Goal: Find specific page/section: Find specific page/section

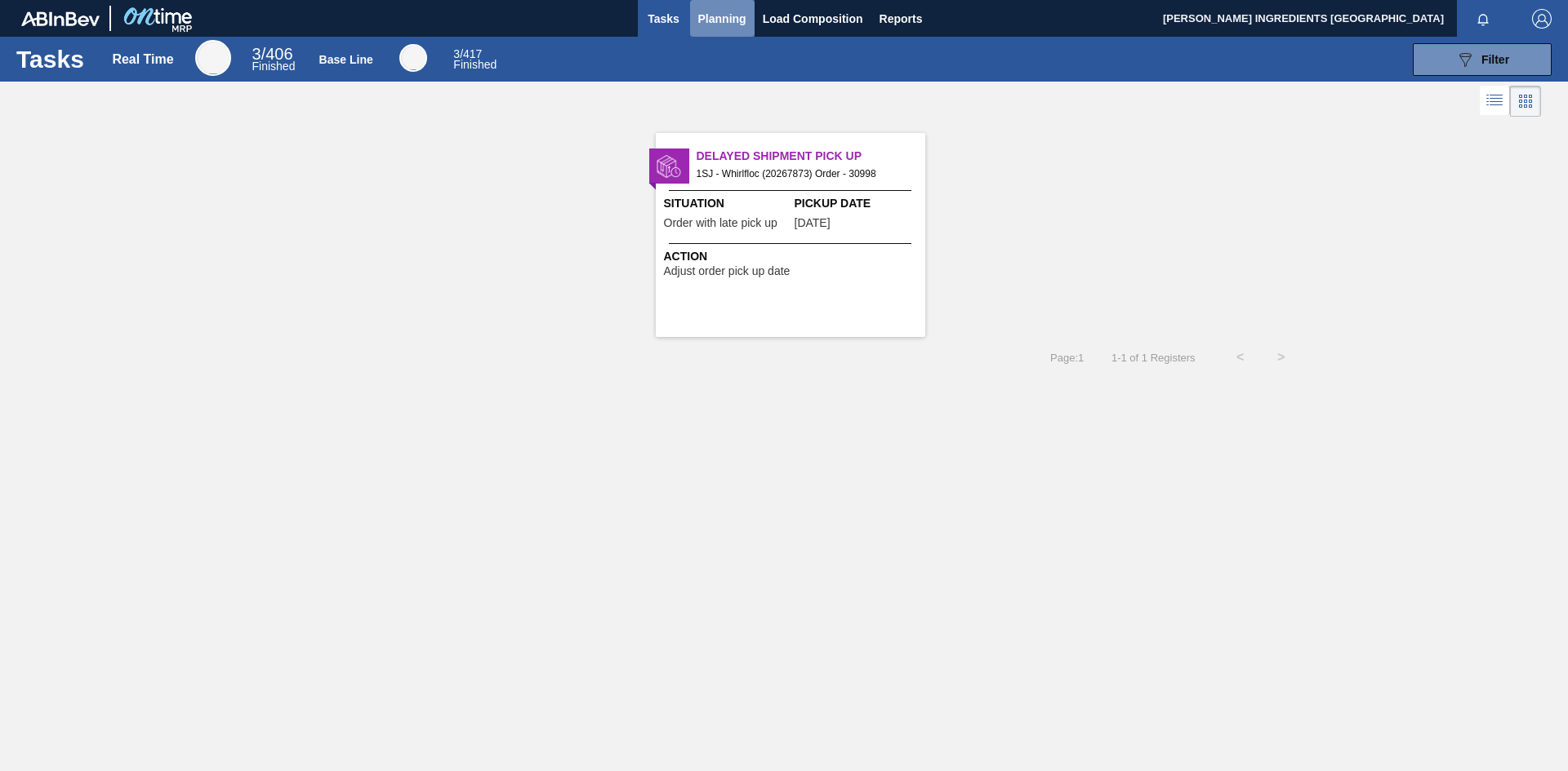
click at [740, 14] on span "Planning" at bounding box center [722, 18] width 48 height 20
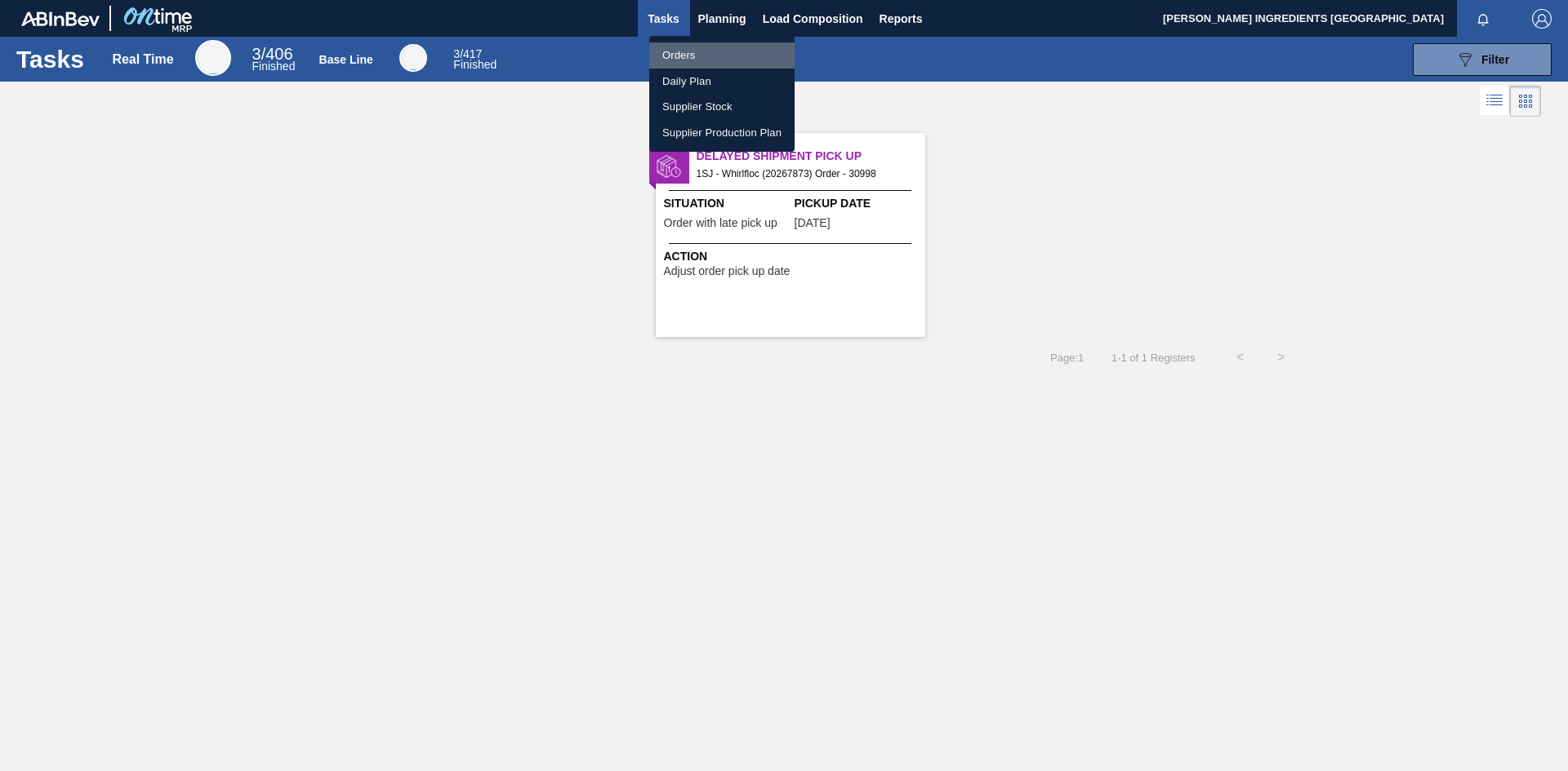
click at [688, 60] on li "Orders" at bounding box center [721, 55] width 145 height 26
